Goal: Navigation & Orientation: Go to known website

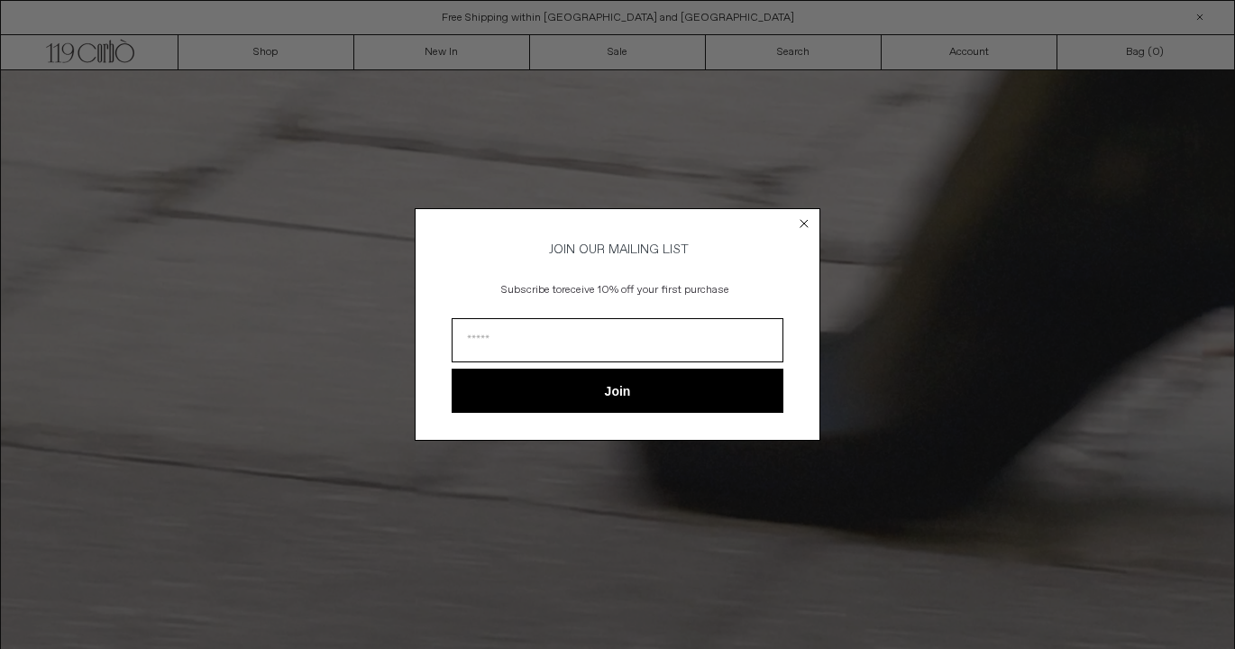
click at [801, 215] on circle "Close dialog" at bounding box center [804, 223] width 17 height 17
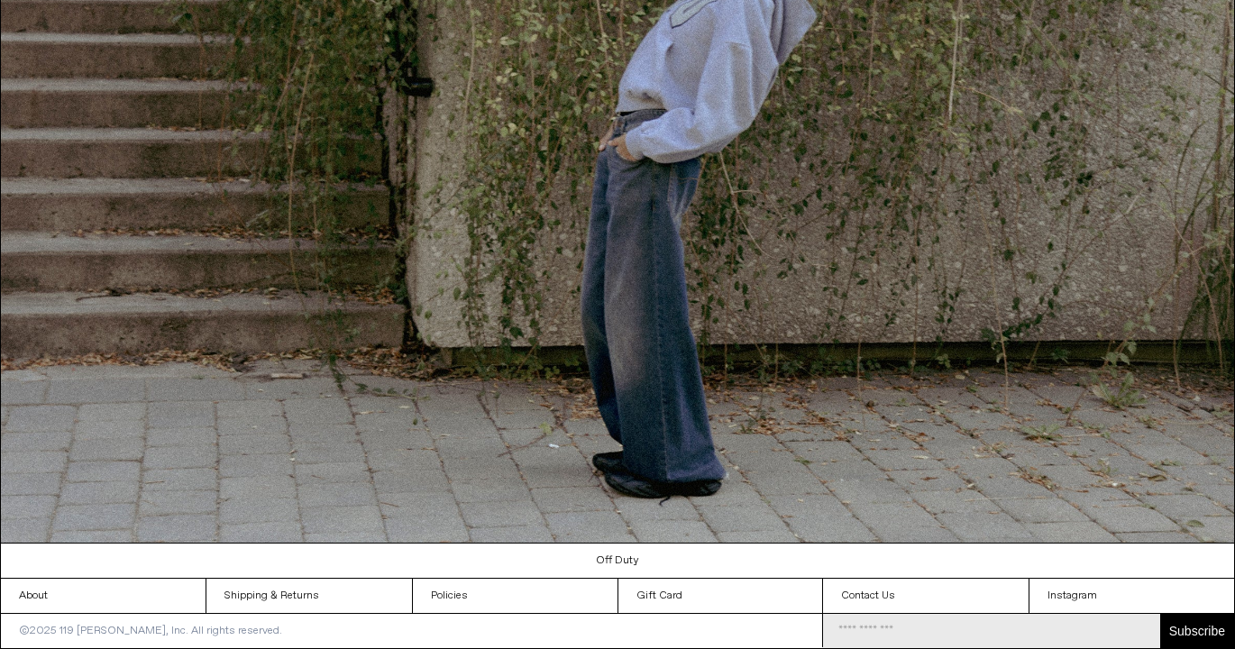
scroll to position [1838, 0]
